Goal: Use online tool/utility: Utilize a website feature to perform a specific function

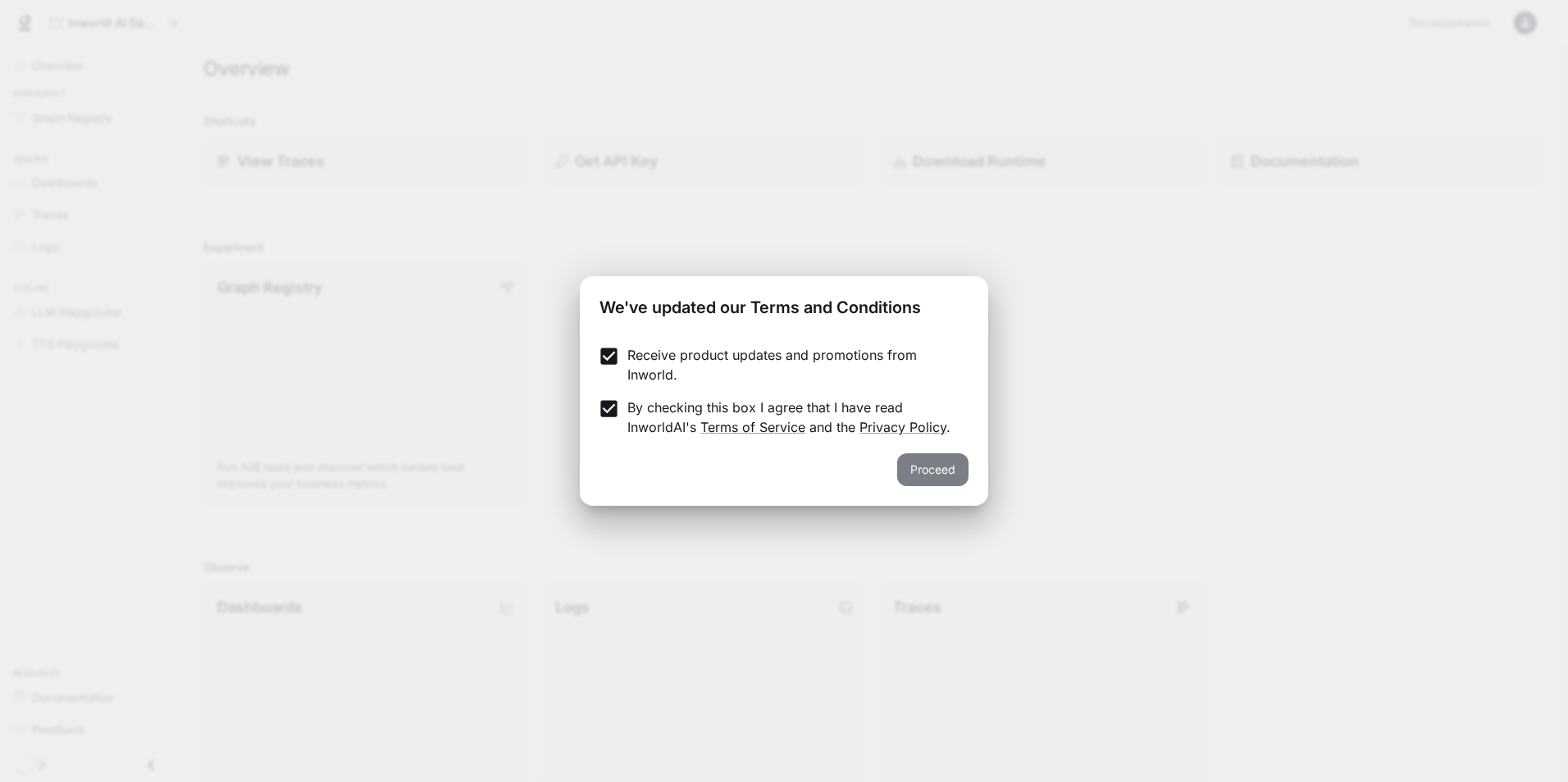
click at [944, 478] on button "Proceed" at bounding box center [932, 469] width 71 height 33
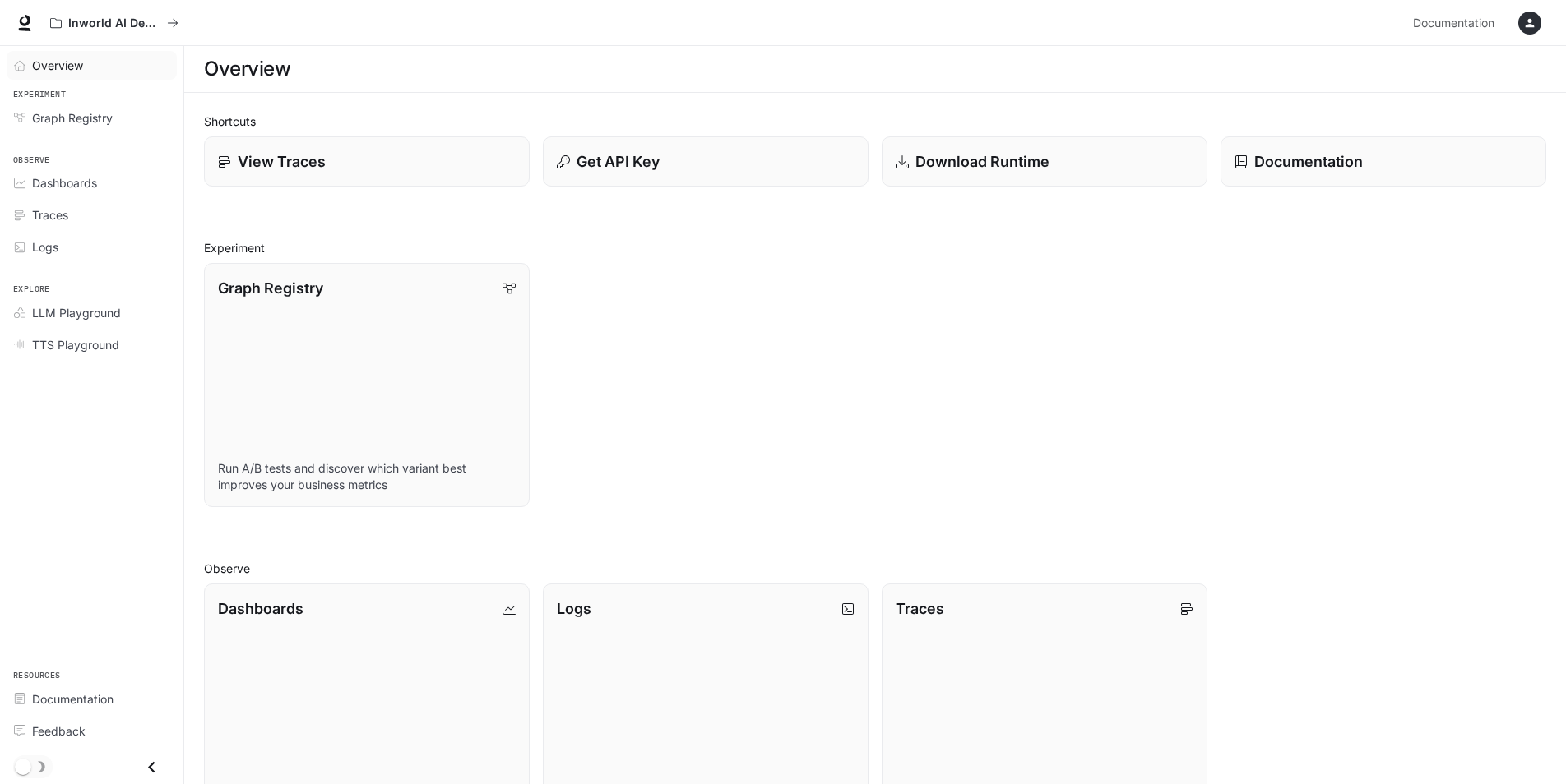
click at [33, 69] on span "Overview" at bounding box center [57, 66] width 51 height 17
click at [61, 114] on span "Graph Registry" at bounding box center [72, 118] width 81 height 17
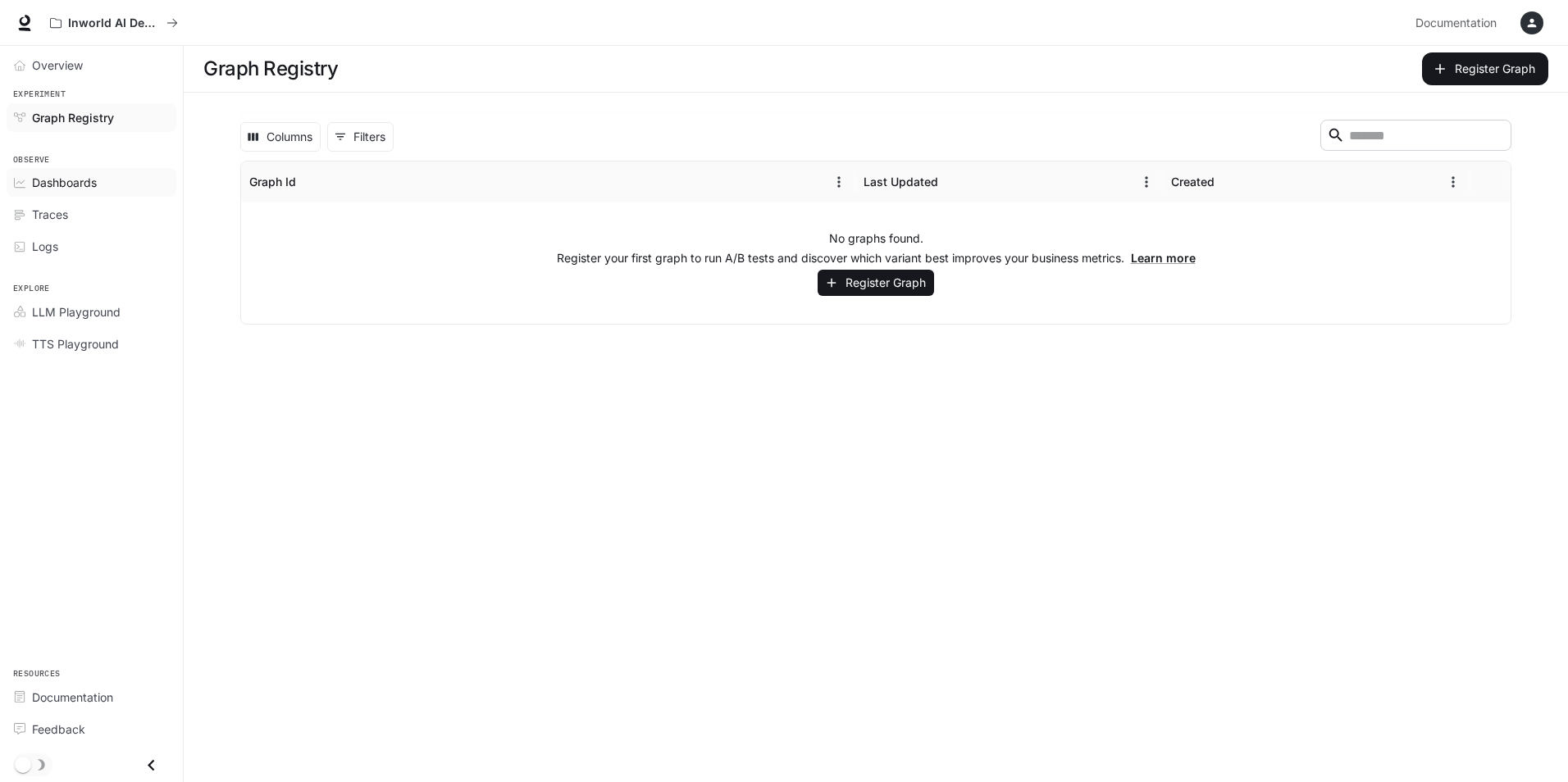
click at [102, 191] on div "Dashboards" at bounding box center [101, 182] width 137 height 17
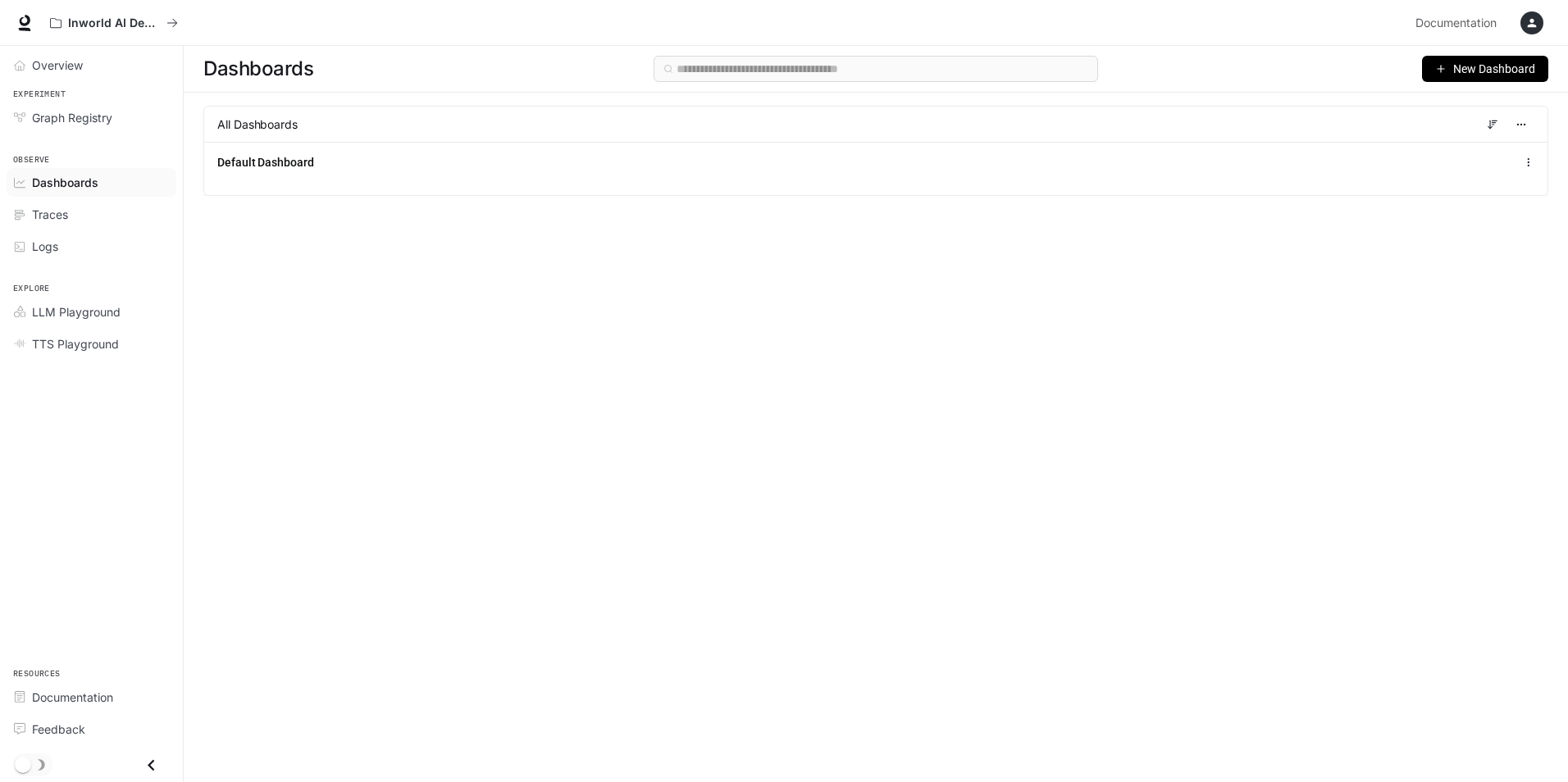
click at [1464, 73] on span "New Dashboard" at bounding box center [1494, 68] width 82 height 18
click at [1446, 106] on div "Create dashboard" at bounding box center [1465, 104] width 136 height 18
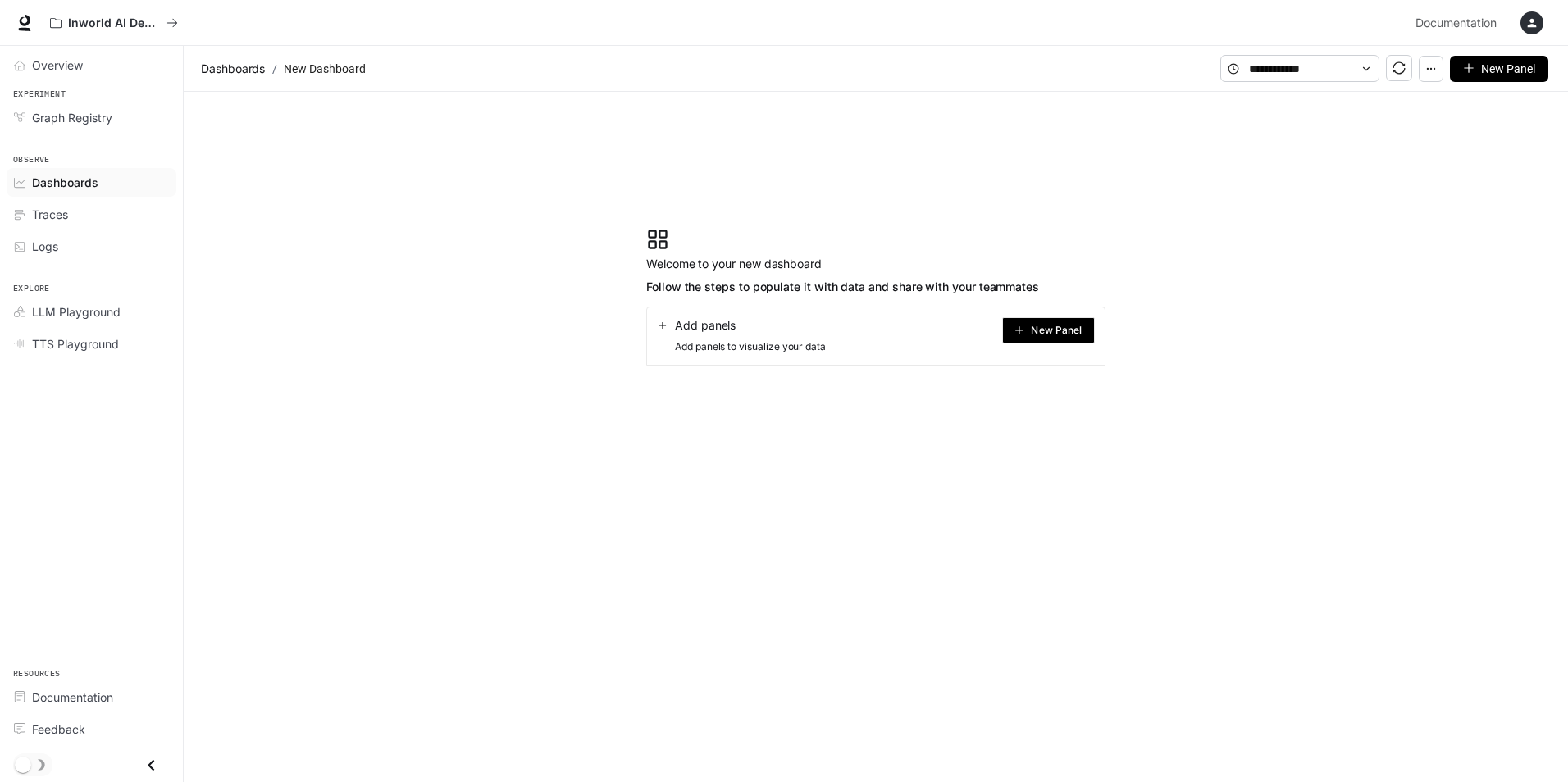
click at [1077, 328] on span "New Panel" at bounding box center [1056, 330] width 50 height 9
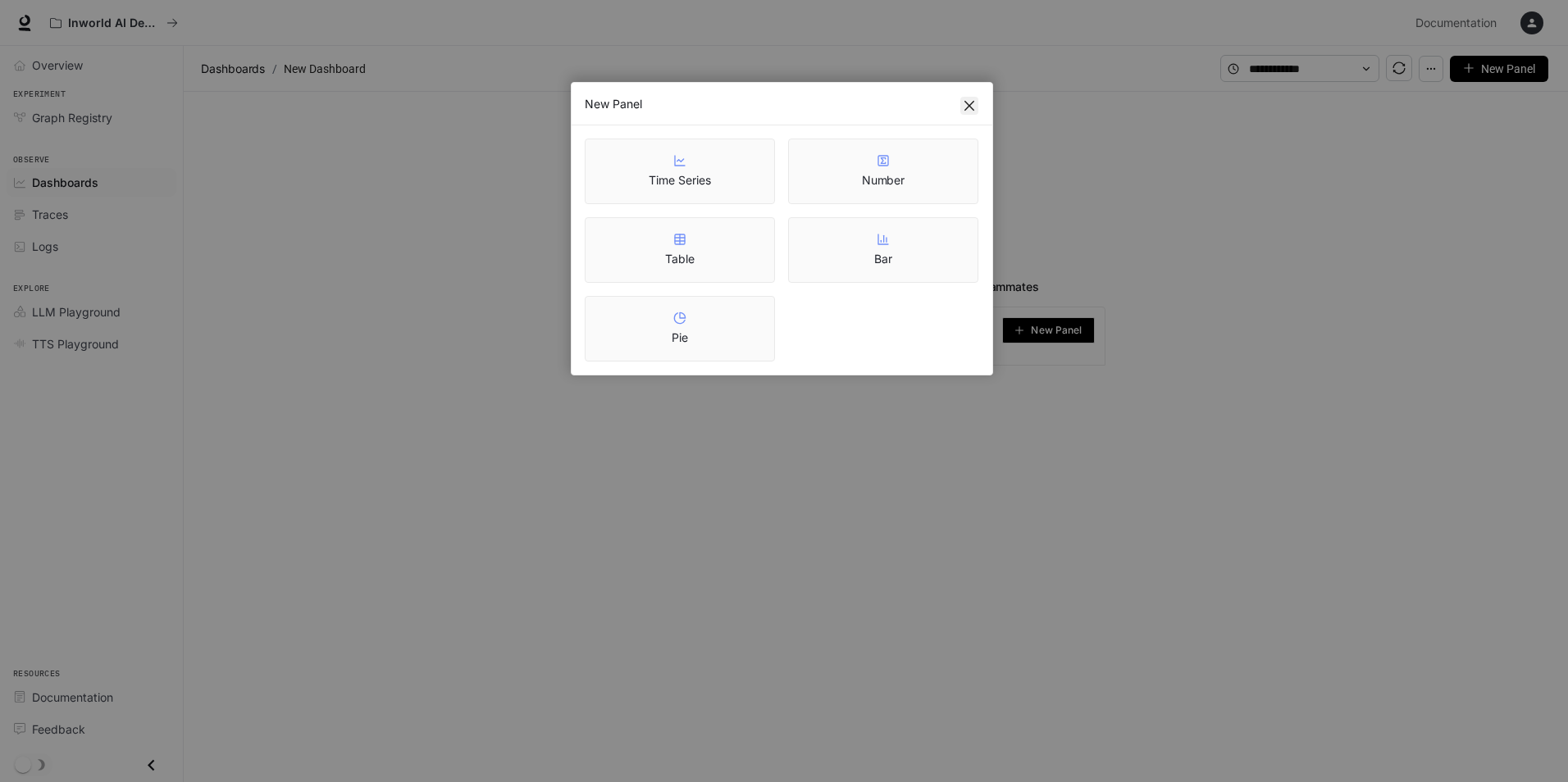
click at [968, 109] on icon "close" at bounding box center [969, 105] width 13 height 13
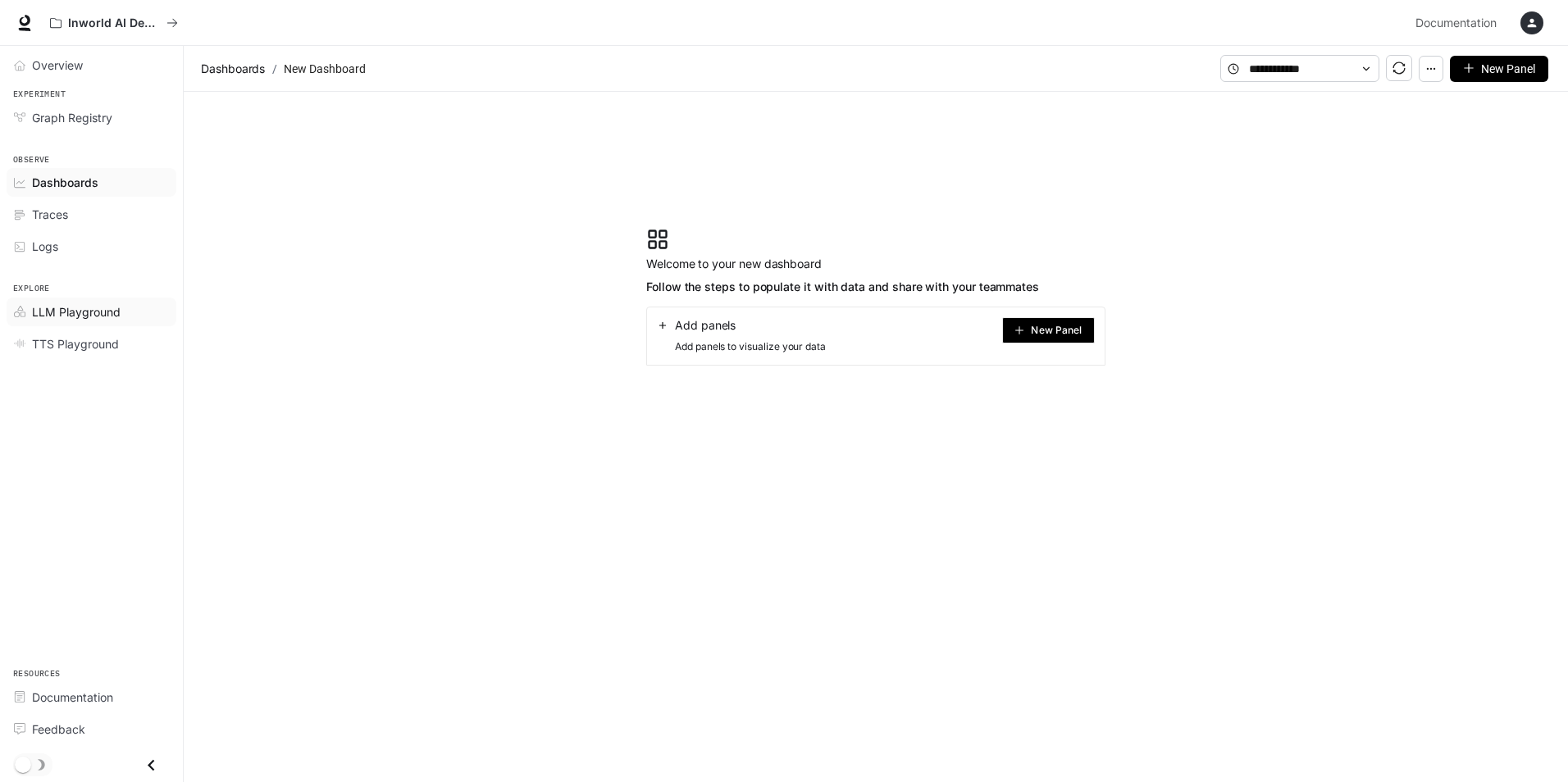
click at [67, 311] on span "LLM Playground" at bounding box center [76, 312] width 88 height 17
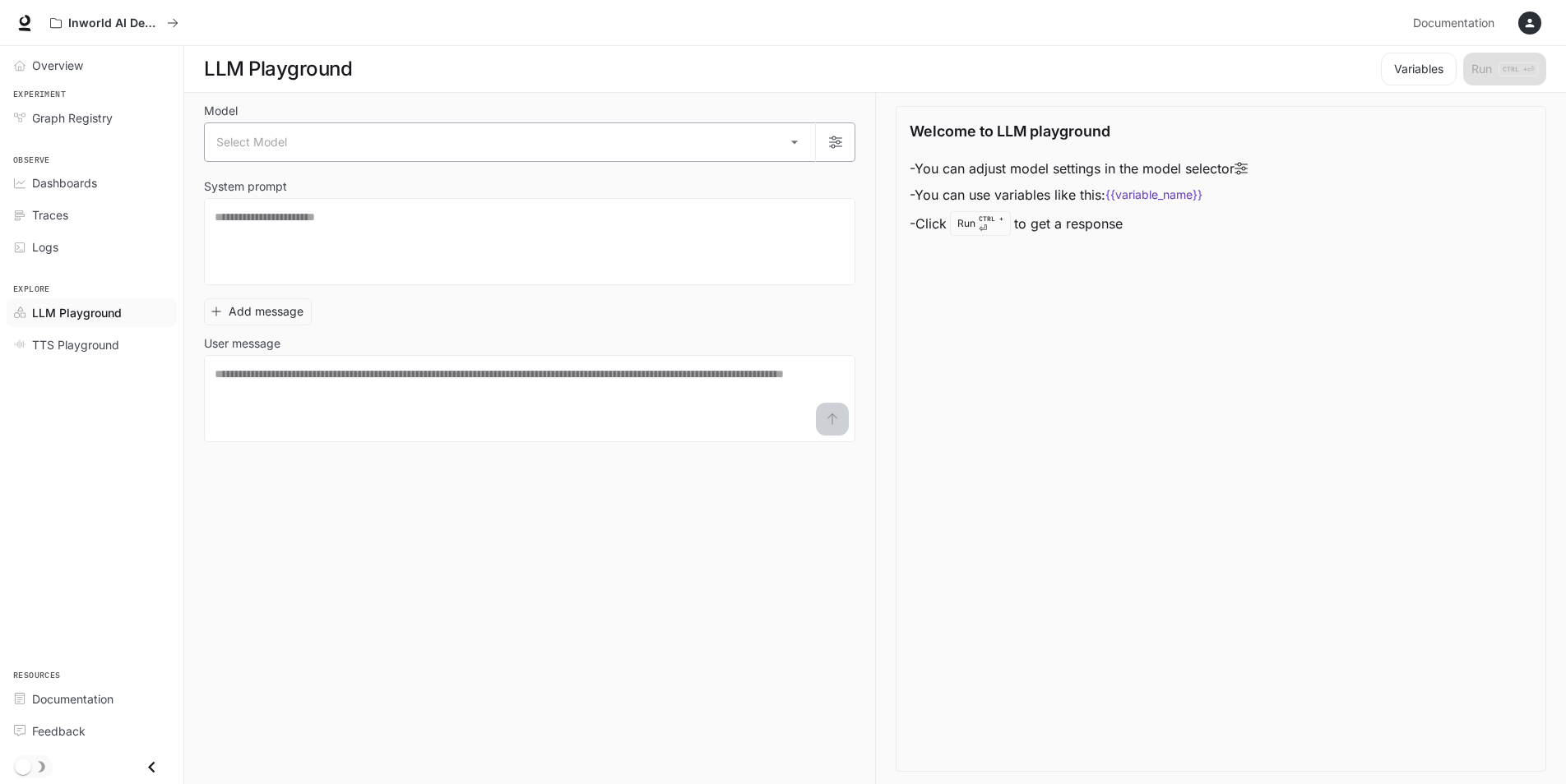
click at [398, 126] on body "Skip to main content Inworld AI Demos Documentation Documentation Portal Overvi…" at bounding box center [783, 392] width 1566 height 785
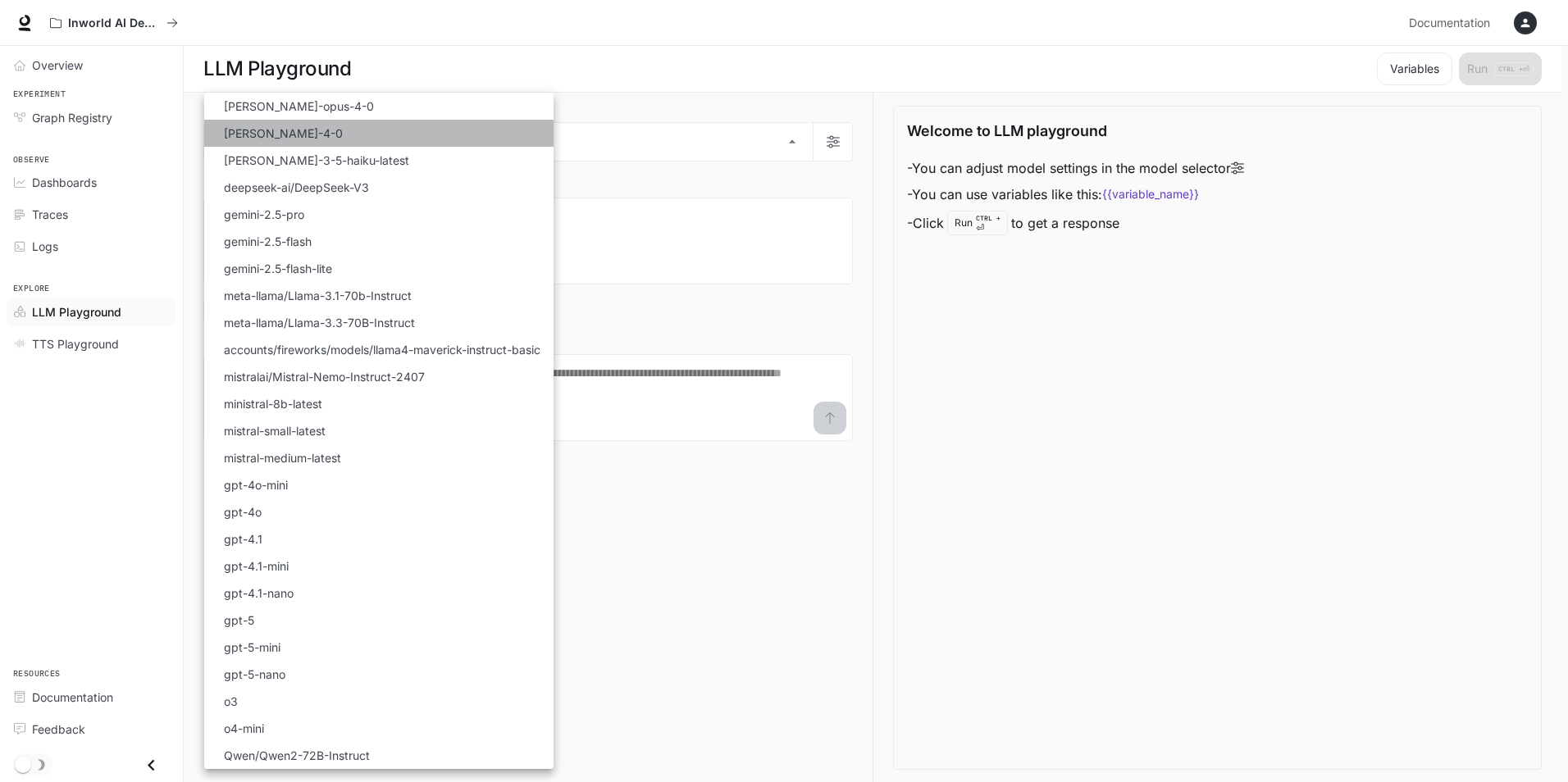
click at [355, 126] on li "[PERSON_NAME]-4-0" at bounding box center [379, 133] width 350 height 27
type input "**********"
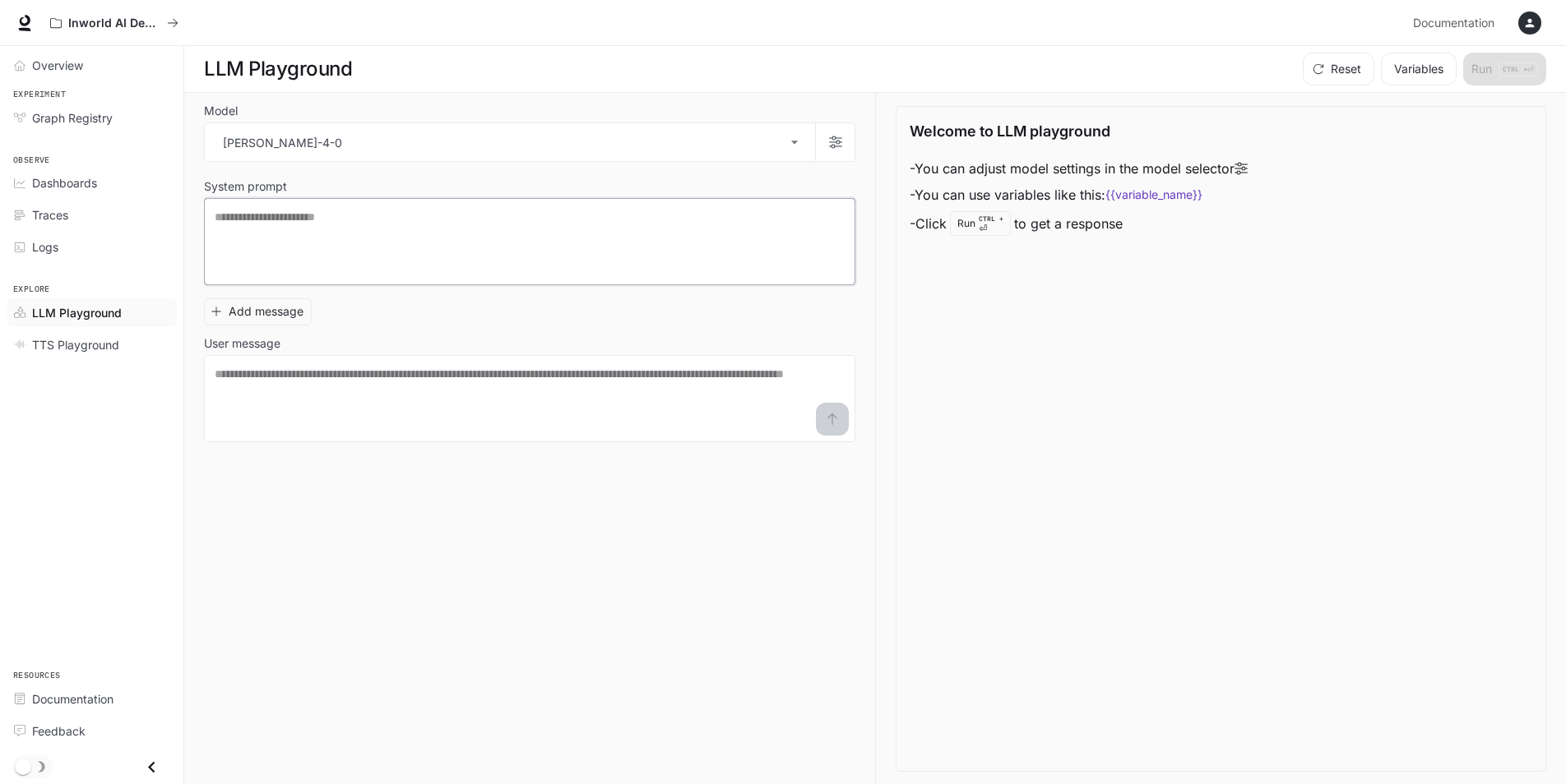
click at [495, 244] on textarea at bounding box center [529, 241] width 630 height 66
click at [57, 352] on span "TTS Playground" at bounding box center [75, 345] width 87 height 17
